Goal: Task Accomplishment & Management: Complete application form

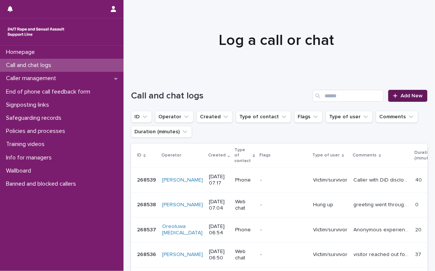
click at [400, 91] on link "Add New" at bounding box center [408, 96] width 39 height 12
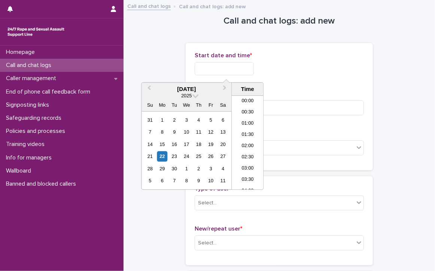
click at [230, 66] on input "text" at bounding box center [224, 68] width 59 height 13
click at [249, 138] on li "07:30" at bounding box center [248, 142] width 32 height 11
click at [251, 72] on input "**********" at bounding box center [224, 68] width 59 height 13
type input "**********"
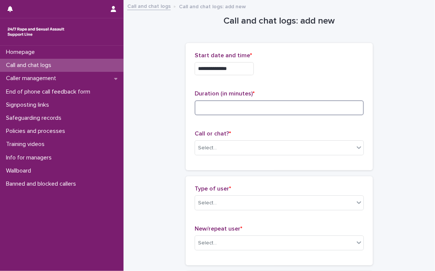
click at [310, 107] on input at bounding box center [279, 107] width 169 height 15
type input "*"
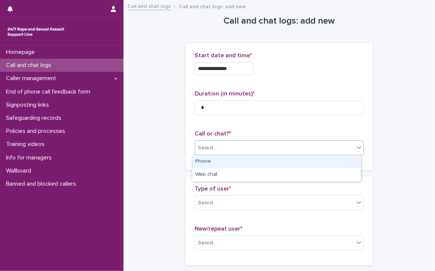
click at [306, 147] on div "Select..." at bounding box center [274, 148] width 159 height 12
click at [199, 163] on div "Phone" at bounding box center [277, 162] width 169 height 13
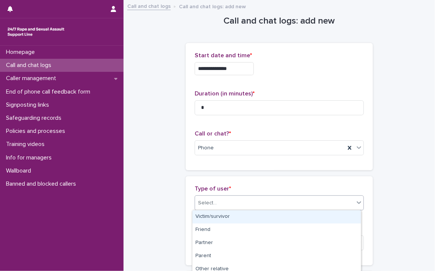
click at [247, 197] on div "Select..." at bounding box center [274, 203] width 159 height 12
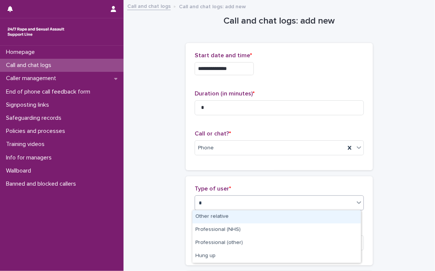
type input "**"
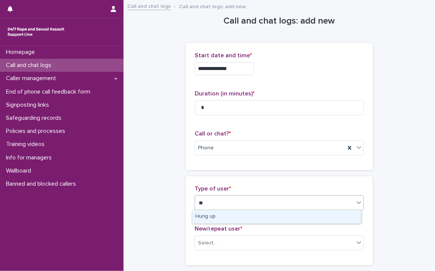
click at [248, 214] on div "Hung up" at bounding box center [277, 217] width 169 height 13
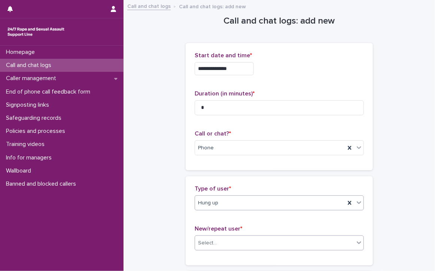
click at [252, 241] on div "Select..." at bounding box center [274, 243] width 159 height 12
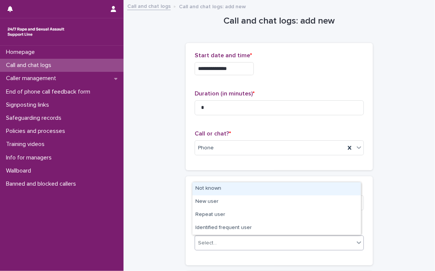
click at [211, 189] on div "Not known" at bounding box center [277, 189] width 169 height 13
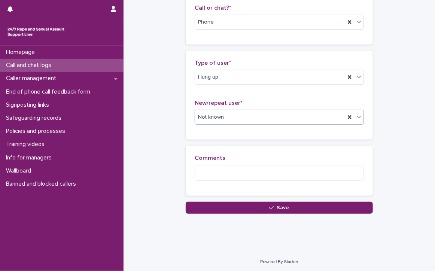
scroll to position [127, 0]
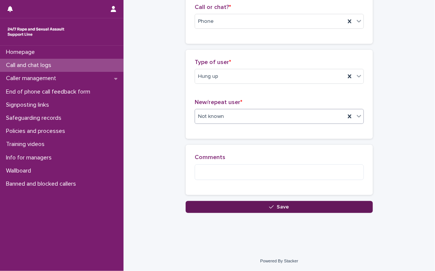
click at [217, 204] on button "Save" at bounding box center [279, 207] width 187 height 12
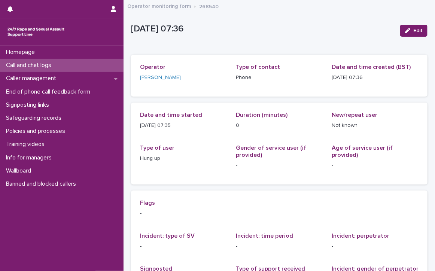
click at [23, 63] on p "Call and chat logs" at bounding box center [30, 65] width 54 height 7
